Goal: Transaction & Acquisition: Purchase product/service

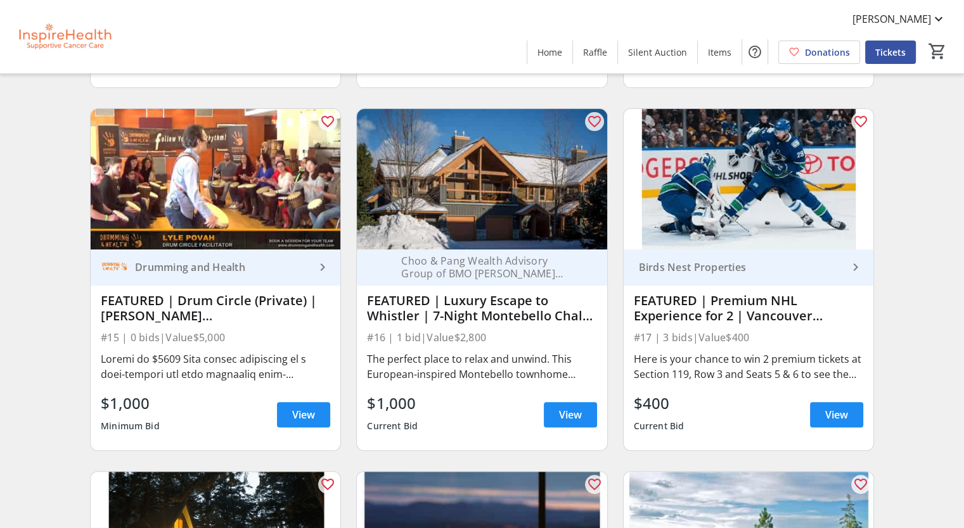
scroll to position [444, 0]
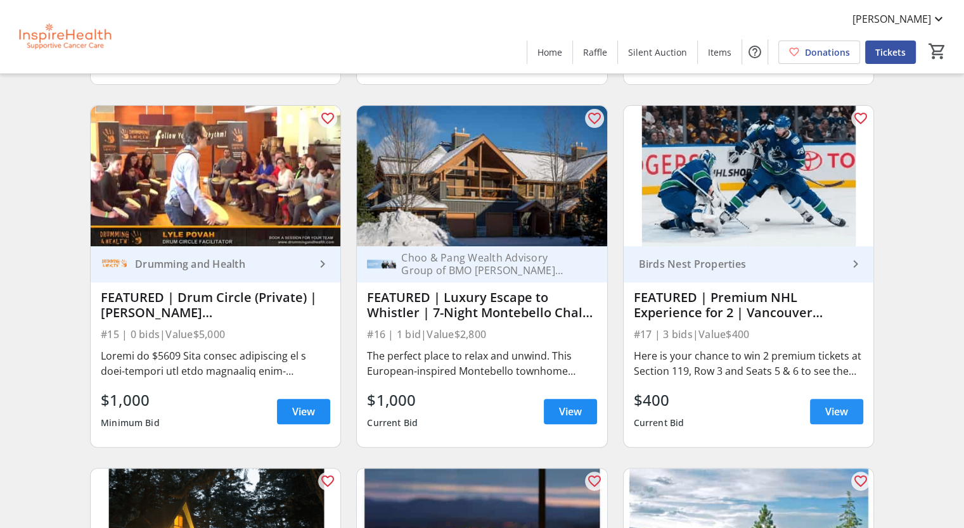
click at [834, 419] on span "View" at bounding box center [836, 411] width 23 height 15
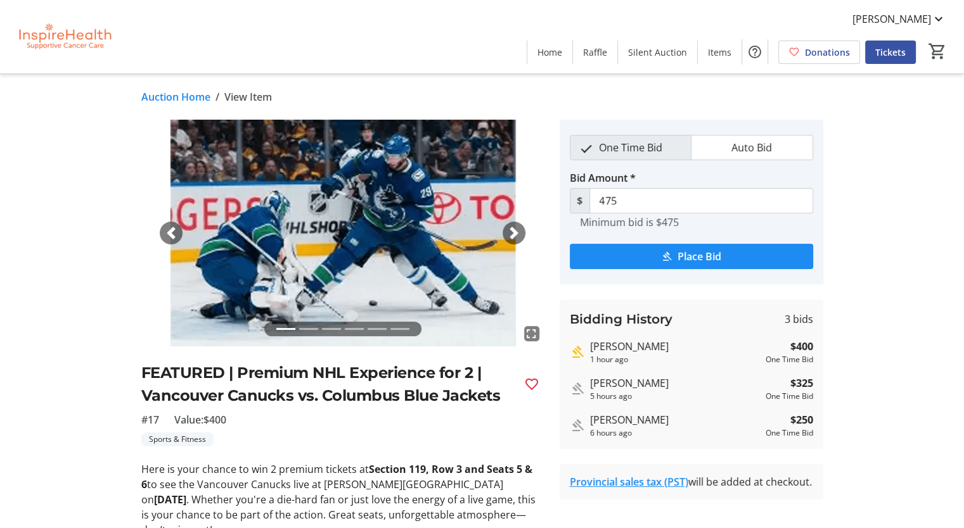
scroll to position [105, 0]
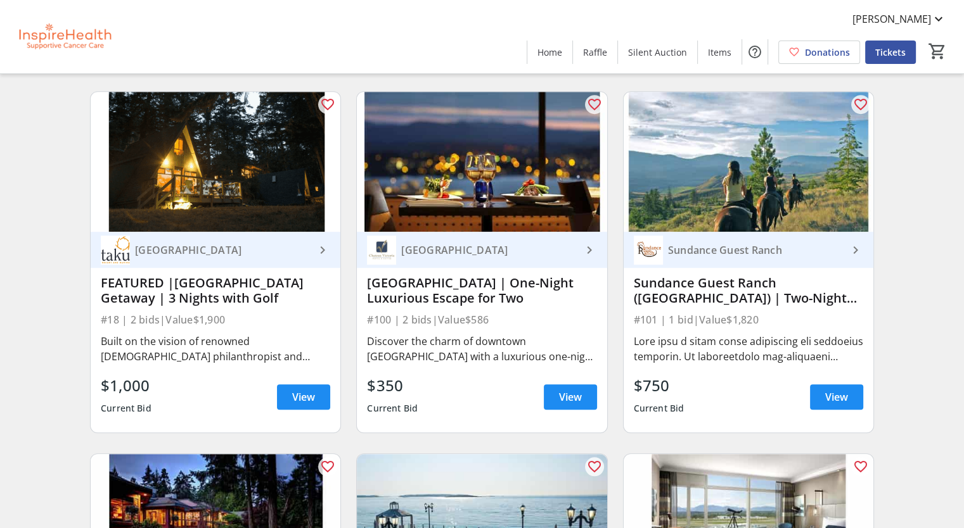
scroll to position [824, 0]
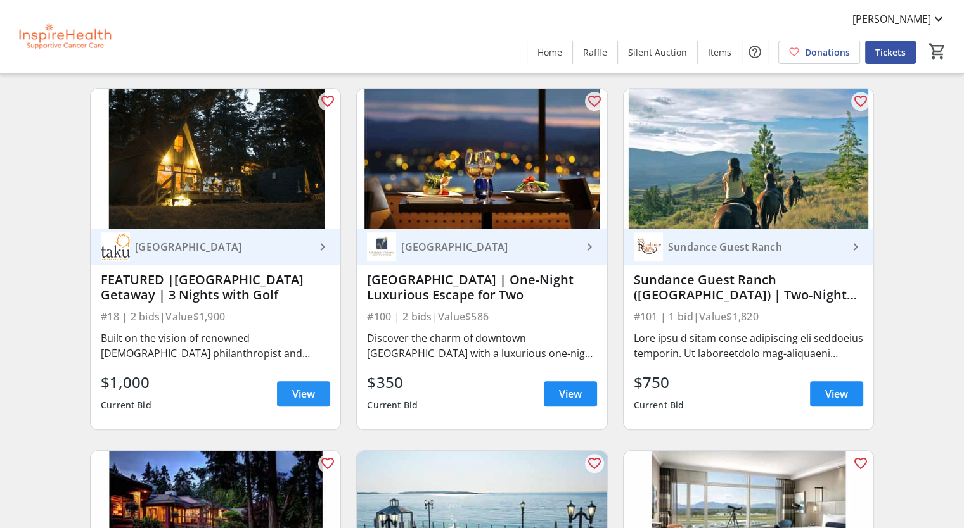
click at [298, 398] on span "View" at bounding box center [303, 394] width 23 height 15
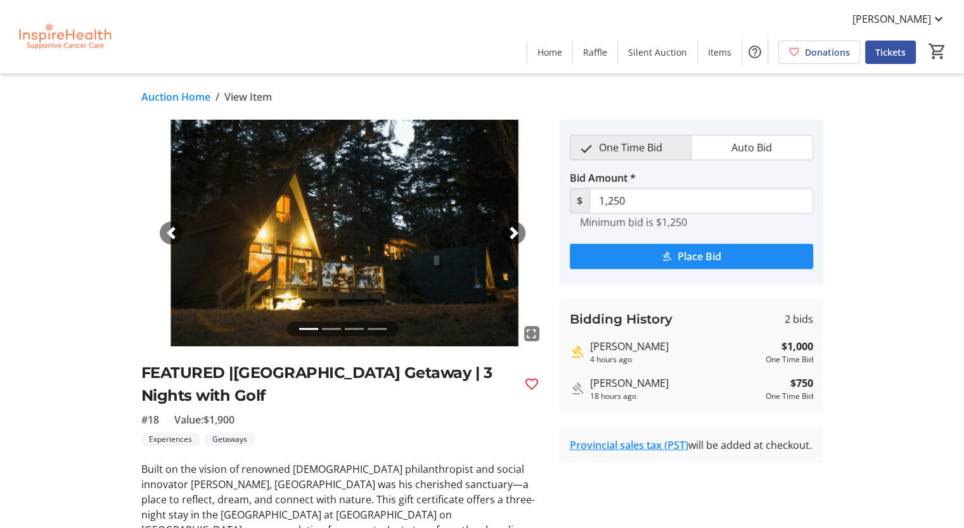
click at [519, 234] on span "button" at bounding box center [514, 233] width 13 height 13
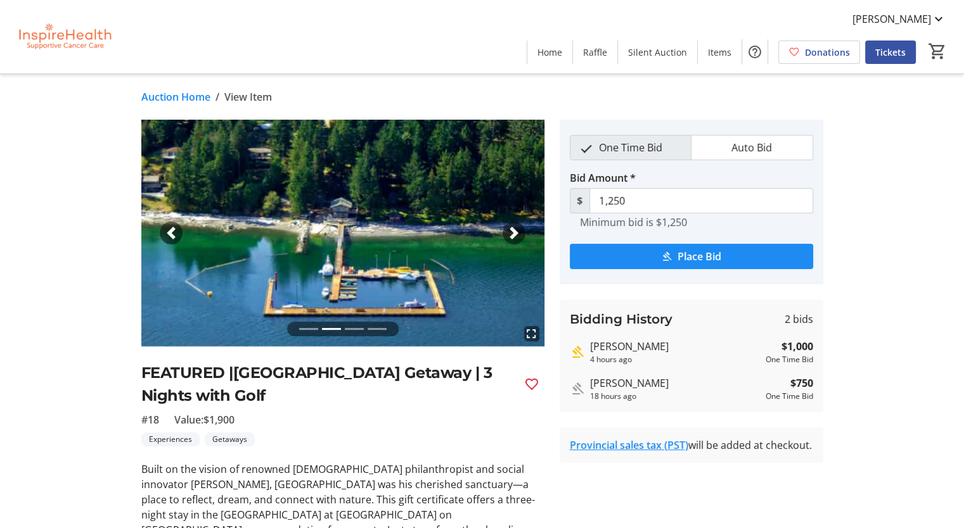
click at [519, 234] on span "button" at bounding box center [514, 233] width 13 height 13
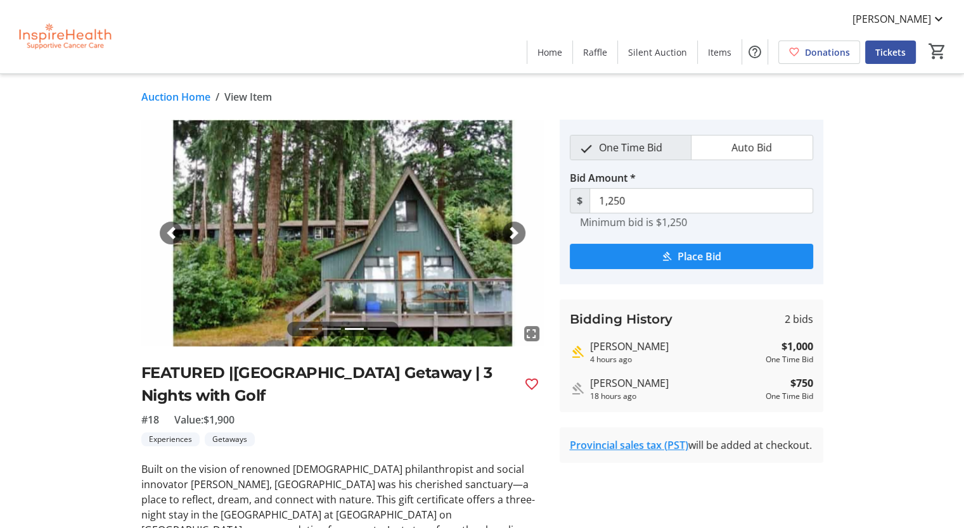
click at [519, 234] on span "button" at bounding box center [514, 233] width 13 height 13
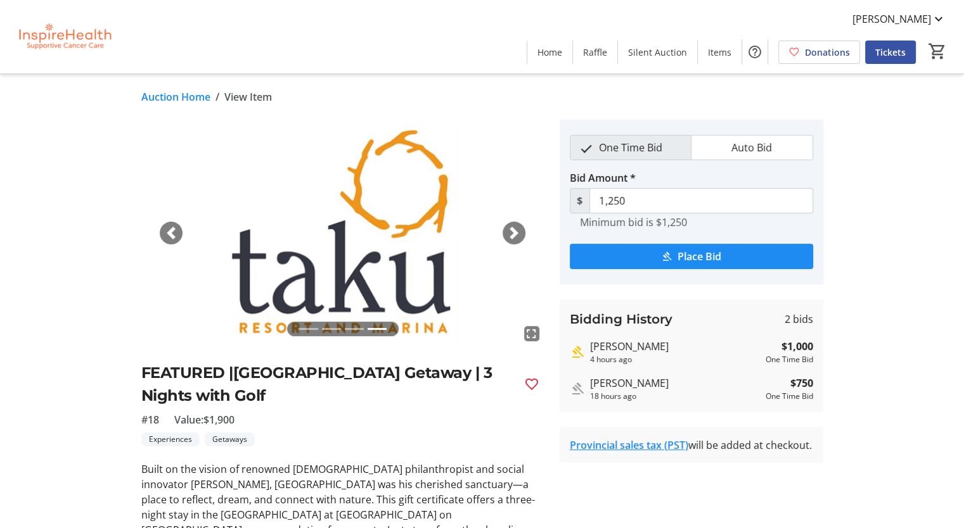
click at [519, 234] on span "button" at bounding box center [514, 233] width 13 height 13
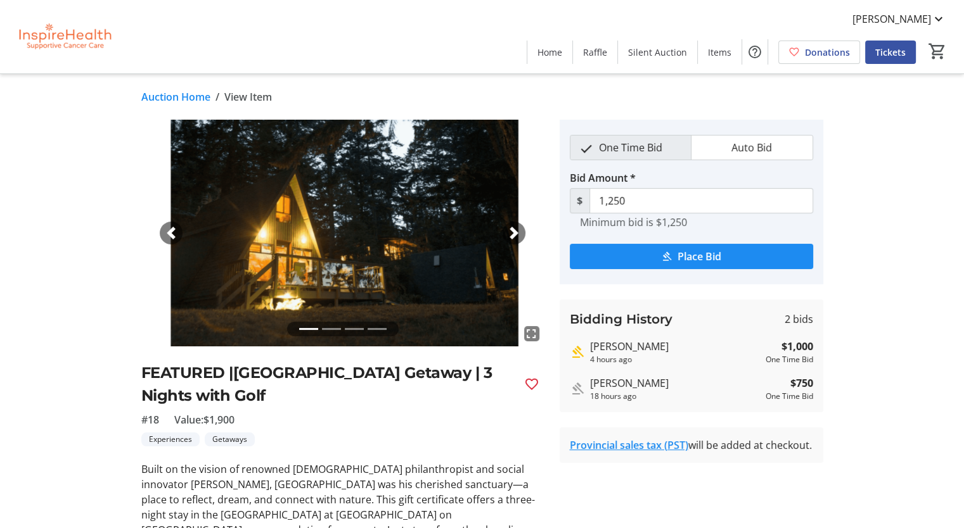
click at [519, 234] on span "button" at bounding box center [514, 233] width 13 height 13
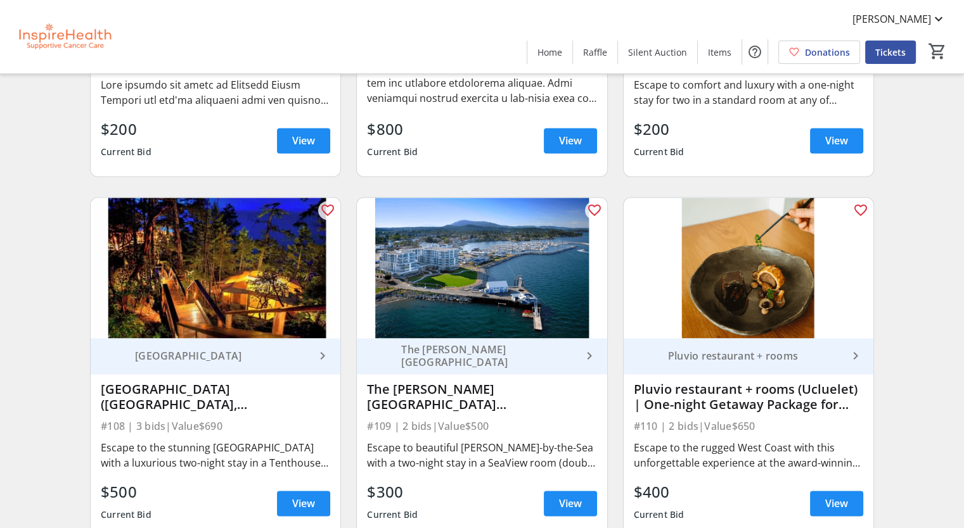
scroll to position [1901, 0]
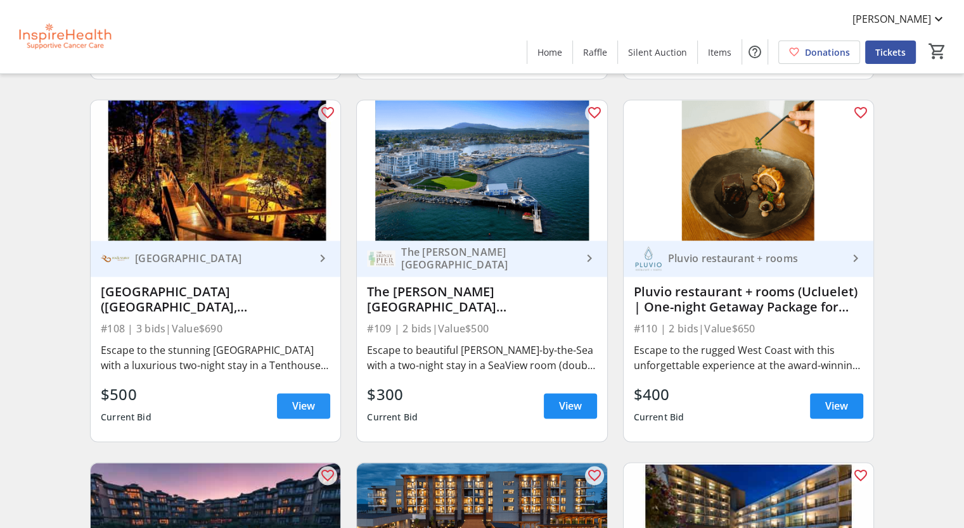
click at [294, 414] on span "View" at bounding box center [303, 406] width 23 height 15
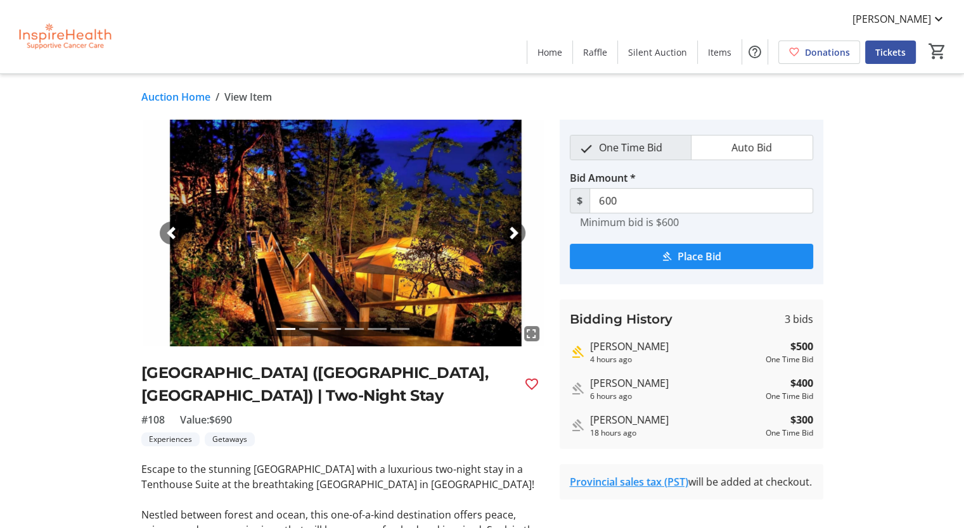
click at [504, 231] on div "Next" at bounding box center [513, 233] width 23 height 23
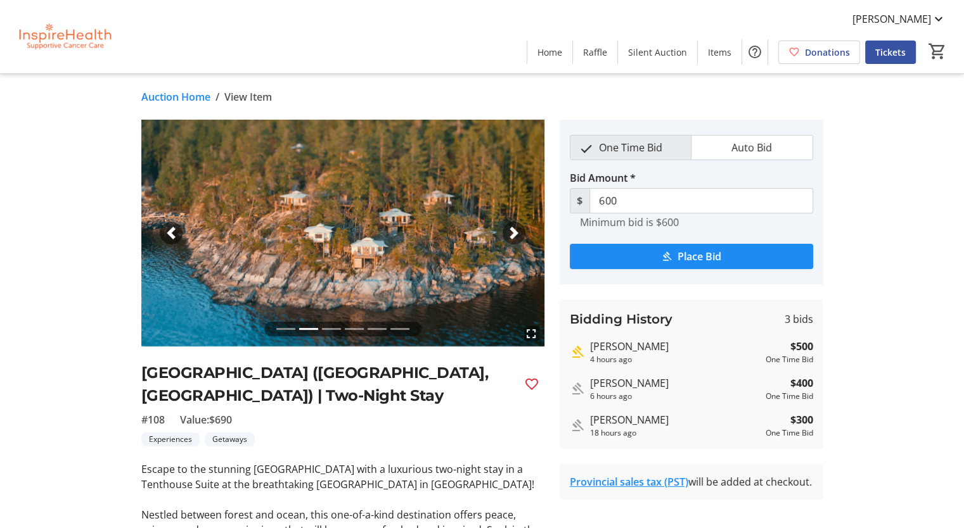
click at [504, 231] on div "Next" at bounding box center [513, 233] width 23 height 23
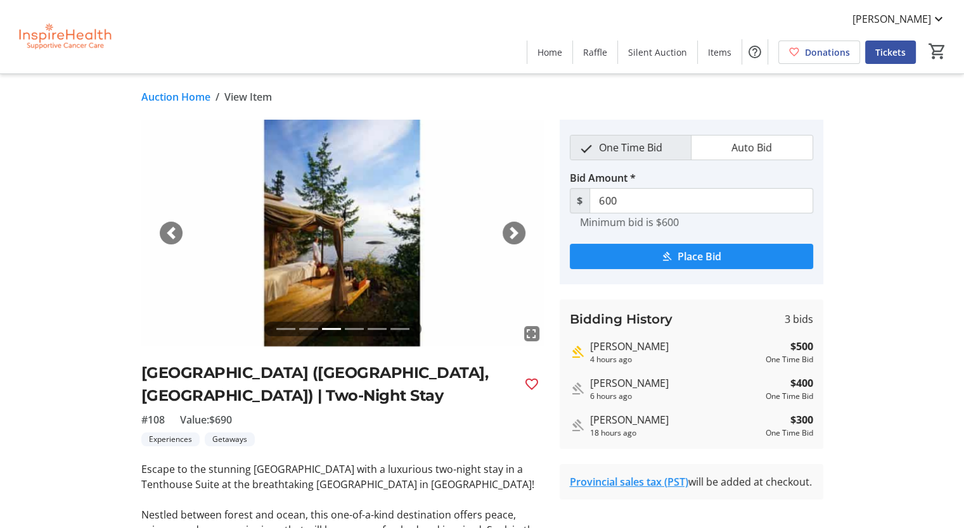
click at [504, 231] on div "Next" at bounding box center [513, 233] width 23 height 23
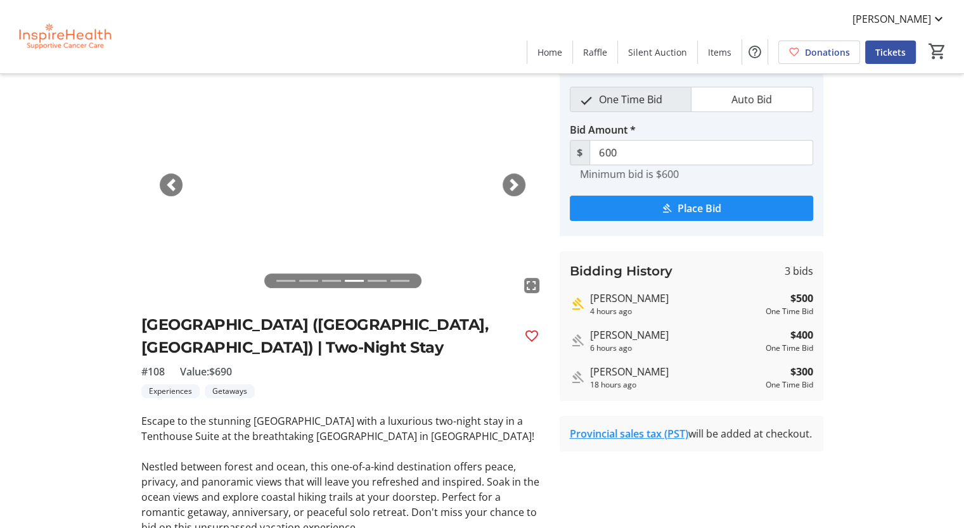
scroll to position [127, 0]
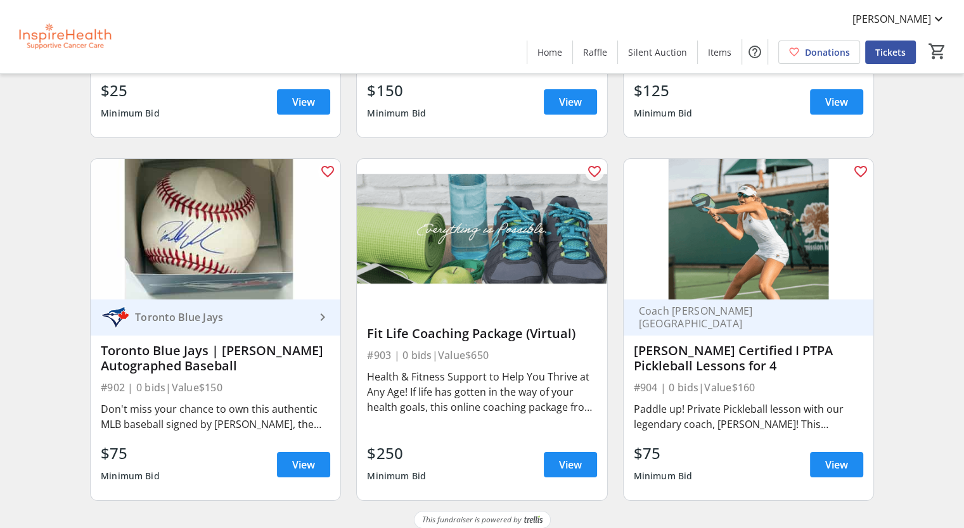
scroll to position [14553, 0]
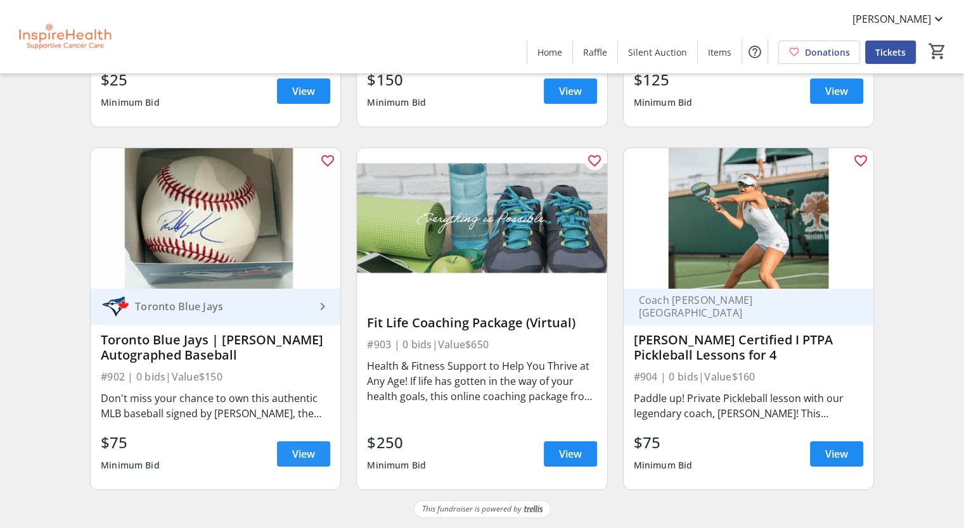
click at [299, 459] on span "View" at bounding box center [303, 454] width 23 height 15
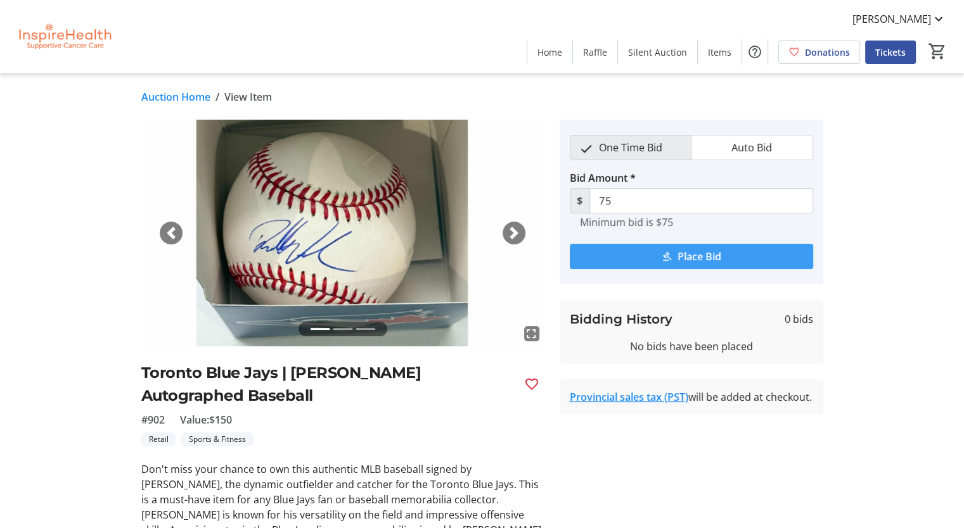
click at [695, 259] on span "Place Bid" at bounding box center [699, 256] width 44 height 15
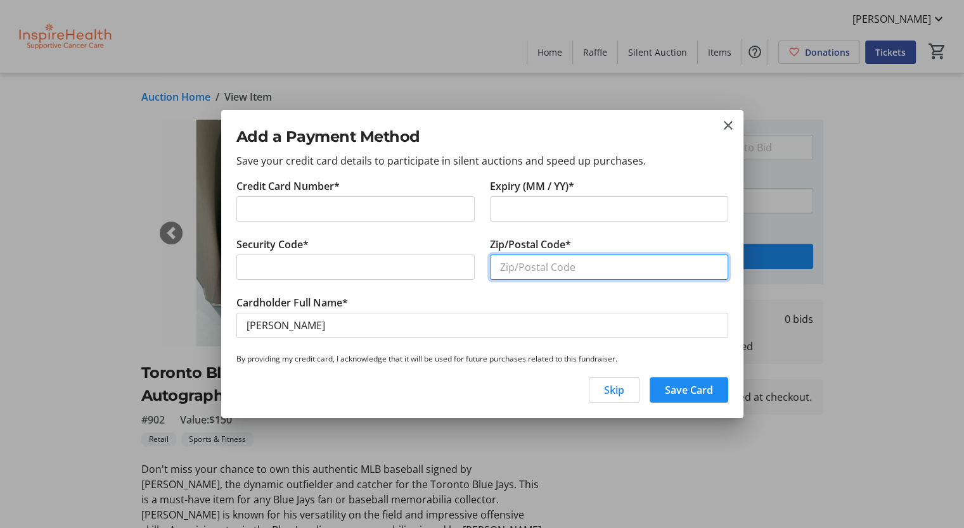
click at [545, 265] on input "Zip/Postal Code*" at bounding box center [609, 267] width 238 height 25
type input "V4K 0C5"
click at [717, 391] on span "button" at bounding box center [688, 390] width 79 height 30
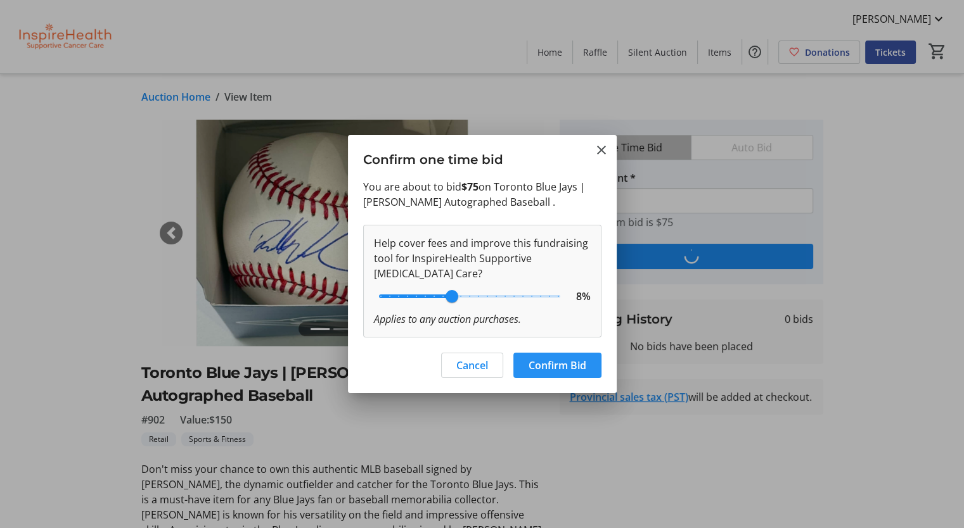
click at [584, 359] on span "Confirm Bid" at bounding box center [557, 365] width 58 height 15
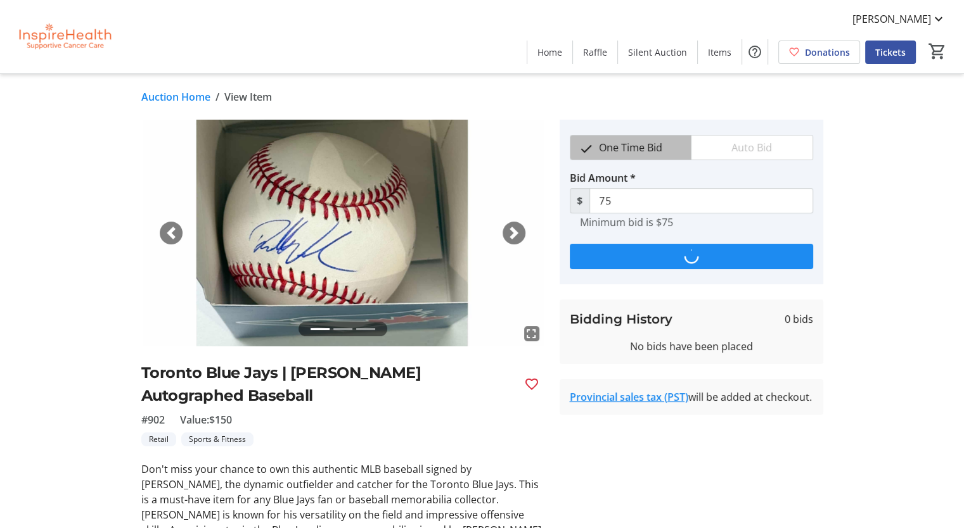
type input "100"
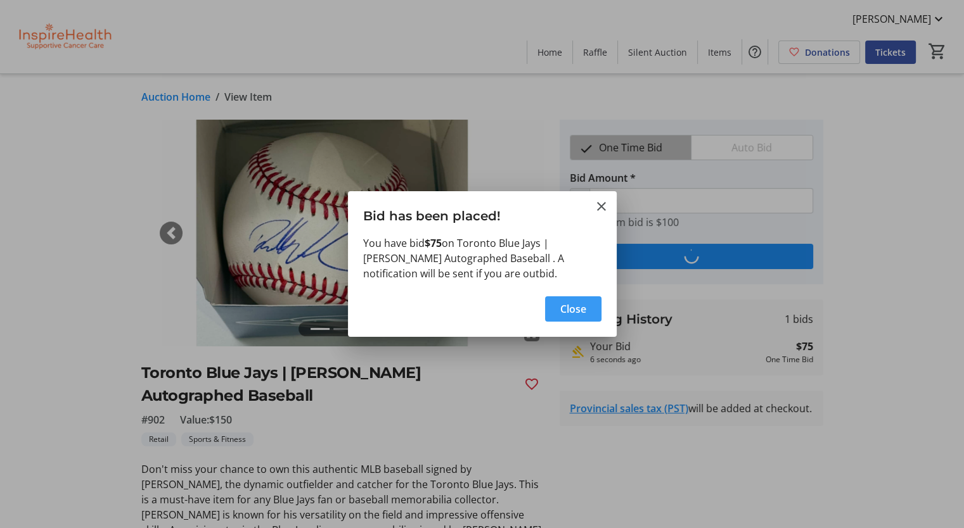
click at [575, 308] on span "Close" at bounding box center [573, 309] width 26 height 15
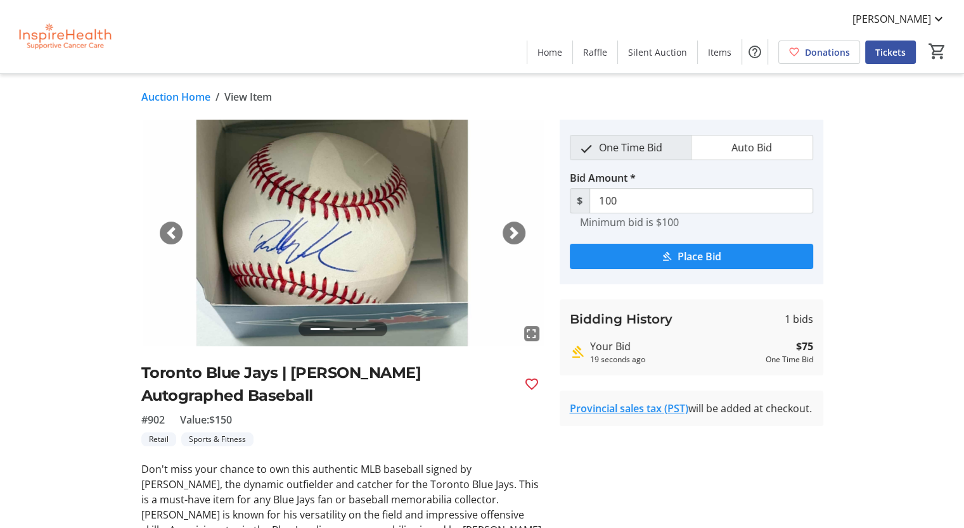
click at [516, 236] on span "button" at bounding box center [514, 233] width 13 height 13
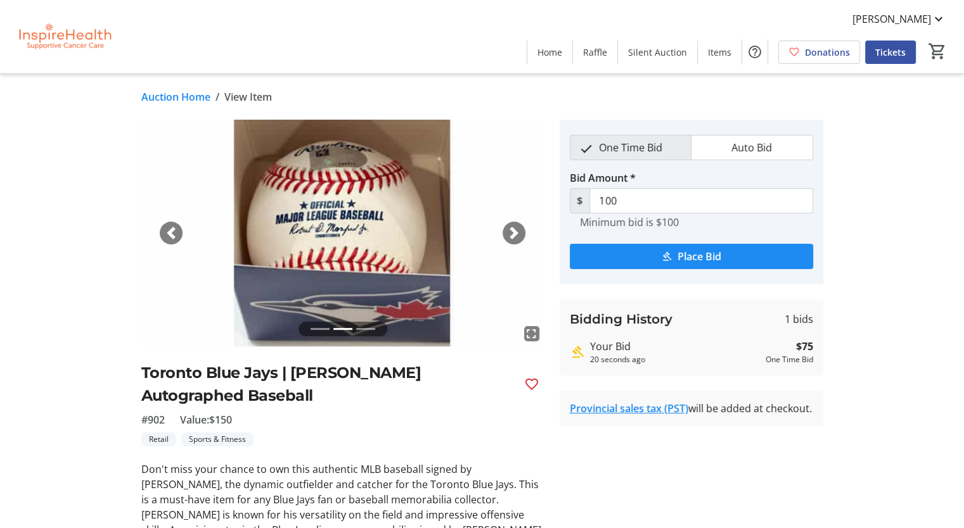
click at [515, 234] on span "button" at bounding box center [514, 233] width 13 height 13
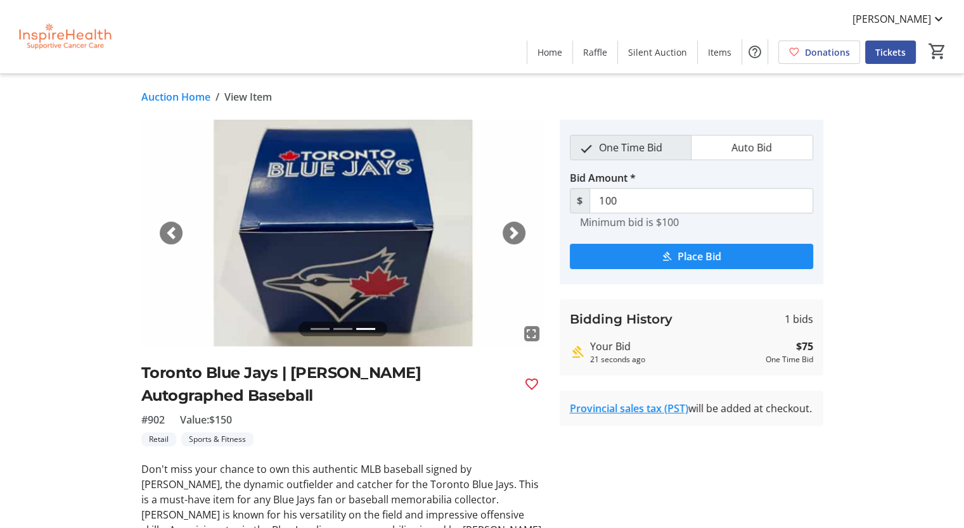
click at [515, 234] on span "button" at bounding box center [514, 233] width 13 height 13
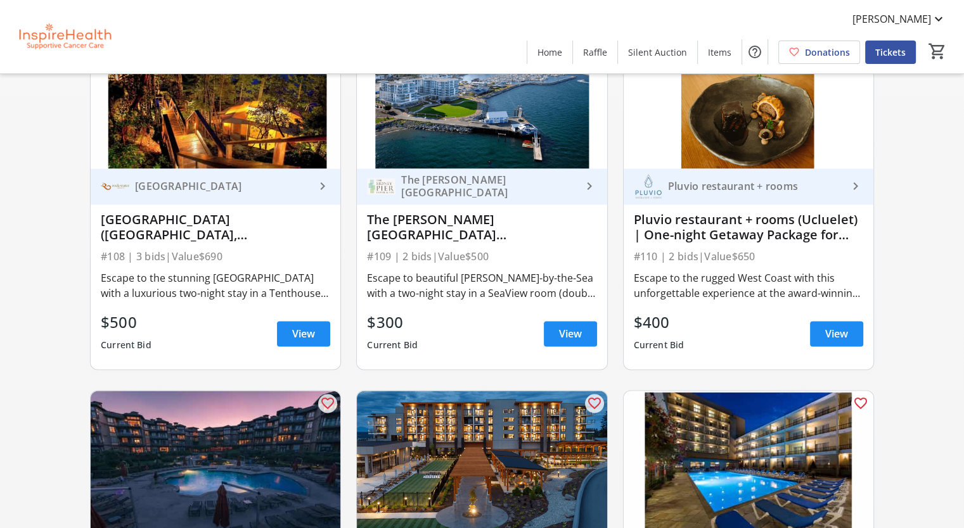
scroll to position [2007, 0]
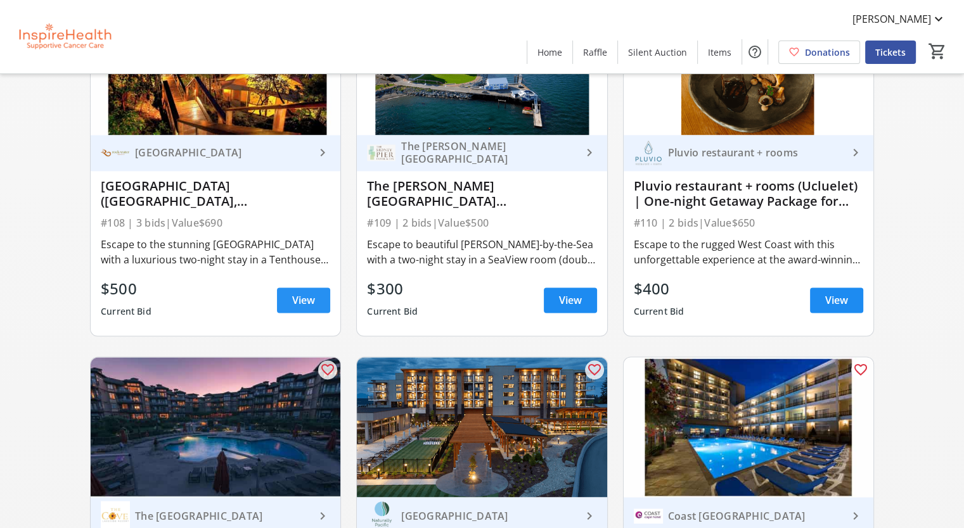
click at [307, 305] on span "View" at bounding box center [303, 300] width 23 height 15
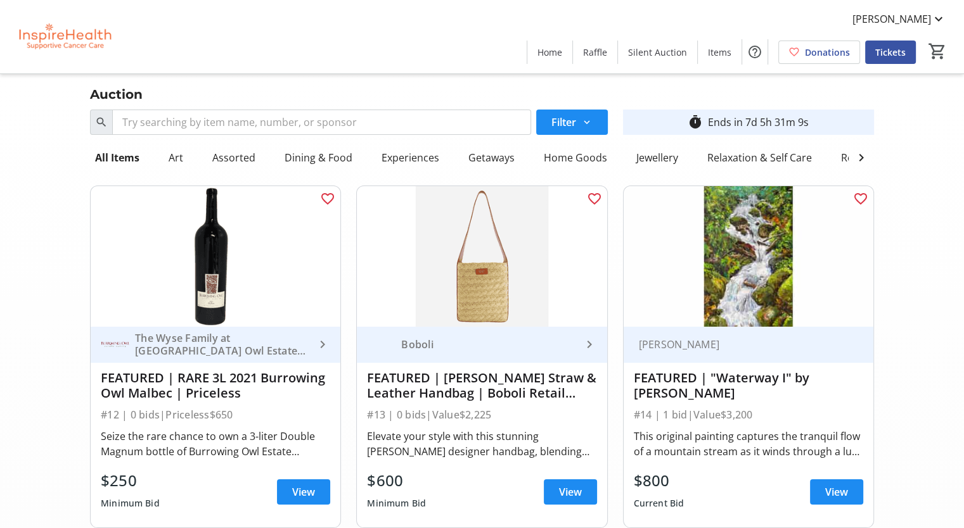
scroll to position [190, 0]
